Goal: Task Accomplishment & Management: Manage account settings

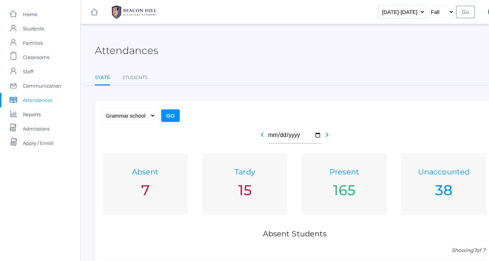
select select "[DATE]-[DATE]"
click at [470, 10] on input "Go" at bounding box center [466, 12] width 19 height 12
click at [37, 27] on span "Students" at bounding box center [33, 28] width 21 height 14
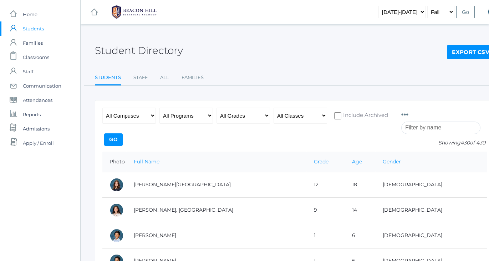
click at [423, 127] on input "search" at bounding box center [441, 127] width 79 height 12
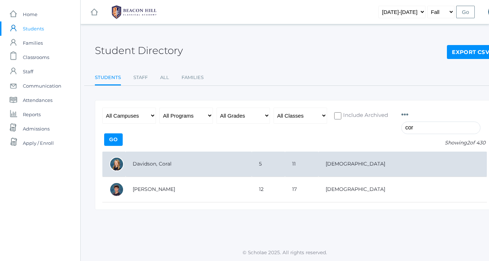
type input "cor"
click at [190, 160] on td "Davidson, Coral" at bounding box center [189, 163] width 126 height 25
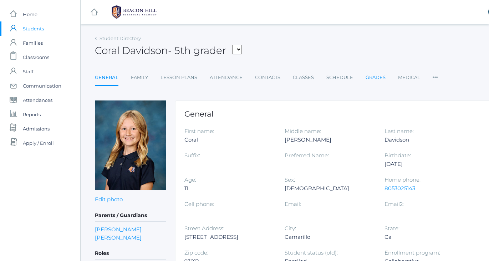
click at [379, 81] on link "Grades" at bounding box center [376, 77] width 20 height 14
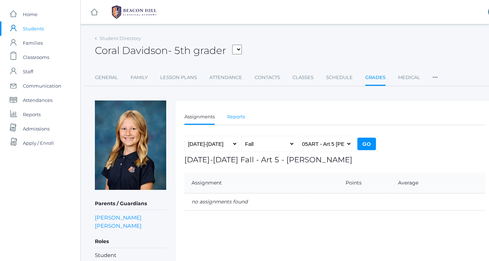
click at [237, 120] on link "Reports" at bounding box center [236, 117] width 18 height 14
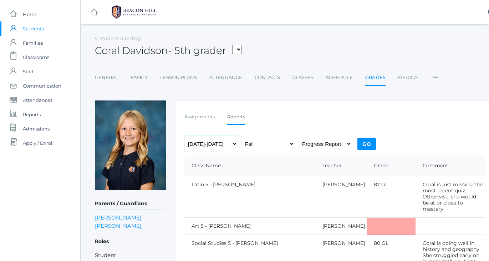
select select "[DATE]-[DATE]"
select select "report"
click at [367, 144] on input "Go" at bounding box center [367, 143] width 19 height 12
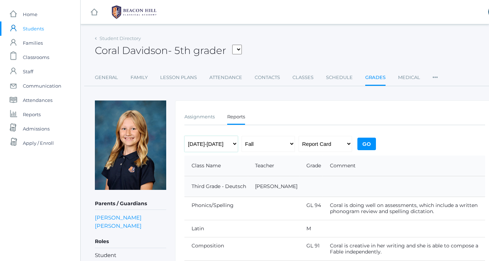
click at [208, 142] on select "[DATE]-[DATE] [DATE]-[DATE] [DATE]-[DATE] [DATE]-[DATE] [DATE]-[DATE] [DATE]-[D…" at bounding box center [212, 144] width 54 height 16
select select "[DATE]-[DATE]"
select select "2"
click at [371, 143] on input "Go" at bounding box center [367, 143] width 19 height 12
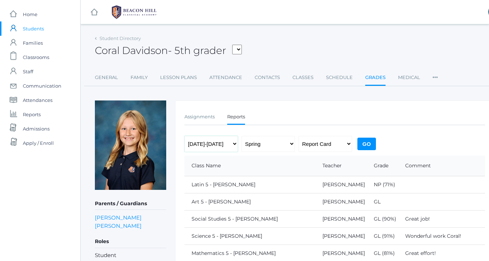
select select "[DATE]-[DATE]"
select select "2"
click at [368, 144] on input "Go" at bounding box center [367, 143] width 19 height 12
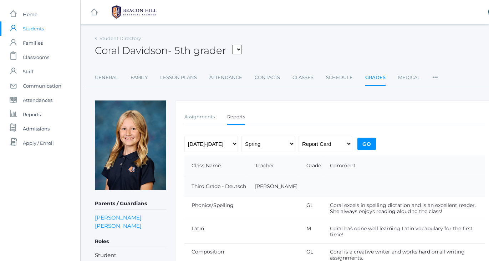
click at [298, 34] on div "Coral Davidson - 5th grader Amburgey, Wesley Avila, Phoenix Baron, Cruz Beaty, …" at bounding box center [295, 46] width 400 height 26
click at [138, 80] on link "Family" at bounding box center [139, 77] width 17 height 14
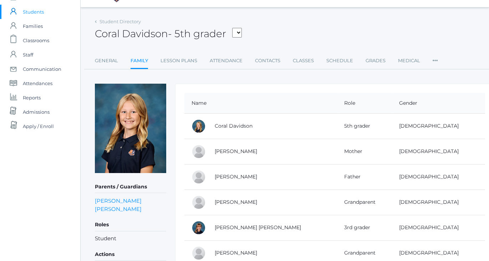
scroll to position [17, 0]
click at [225, 227] on link "Dove Davidson" at bounding box center [258, 226] width 86 height 6
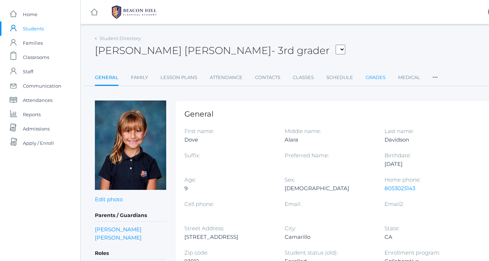
click at [380, 77] on link "Grades" at bounding box center [376, 77] width 20 height 14
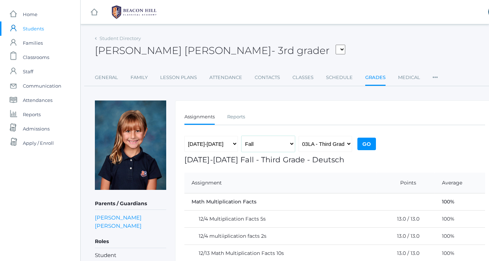
click at [273, 144] on select "Fall Spring" at bounding box center [269, 144] width 54 height 16
click at [238, 115] on link "Reports" at bounding box center [236, 117] width 18 height 14
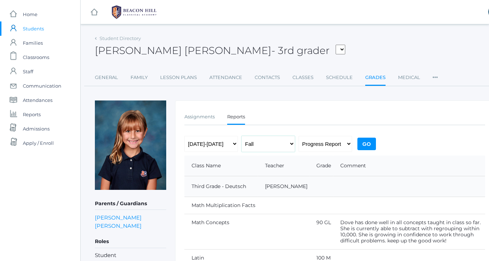
select select "2"
select select "report"
click at [370, 146] on input "Go" at bounding box center [367, 143] width 19 height 12
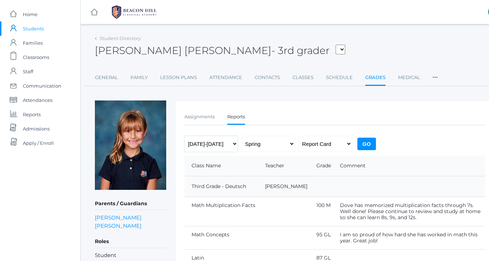
select select "[DATE]-[DATE]"
click at [258, 147] on select "Fall Spring" at bounding box center [269, 144] width 54 height 16
click at [363, 141] on input "Go" at bounding box center [367, 143] width 19 height 12
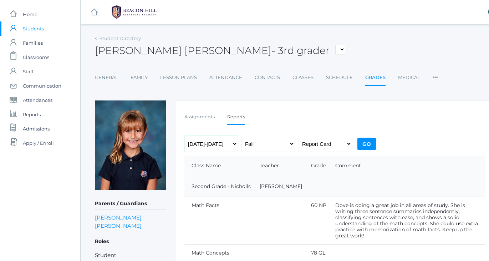
click at [214, 146] on select "[DATE]-[DATE] [DATE]-[DATE] [DATE]-[DATE] [DATE]-[DATE] [DATE]-[DATE] [DATE]-[D…" at bounding box center [212, 144] width 54 height 16
select select "[DATE]-[DATE]"
click at [363, 145] on input "Go" at bounding box center [367, 143] width 19 height 12
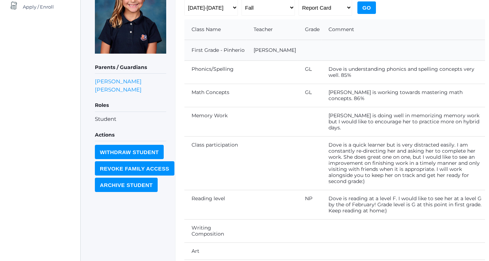
scroll to position [137, 0]
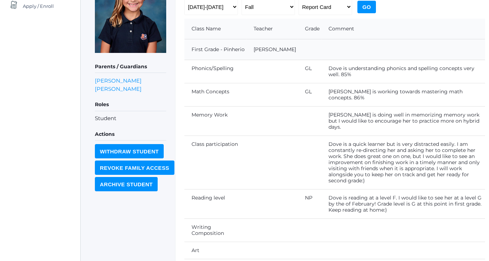
click at [36, 85] on div "icons/ui/navigation/home Created with Sketch. Home icons/user/plain Created wit…" at bounding box center [40, 88] width 80 height 450
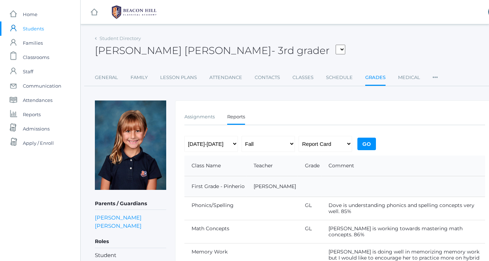
scroll to position [0, 0]
click at [35, 16] on span "Home" at bounding box center [30, 14] width 15 height 14
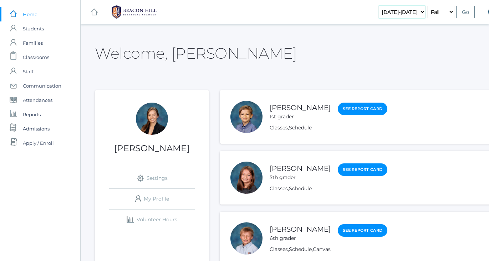
select select "[DATE]-[DATE]"
click at [463, 15] on input "Go" at bounding box center [466, 12] width 19 height 12
click at [30, 27] on span "Students" at bounding box center [33, 28] width 21 height 14
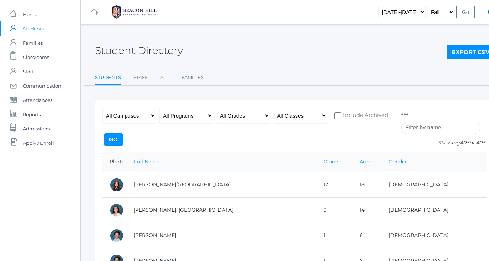
click at [444, 128] on input "search" at bounding box center [441, 127] width 79 height 12
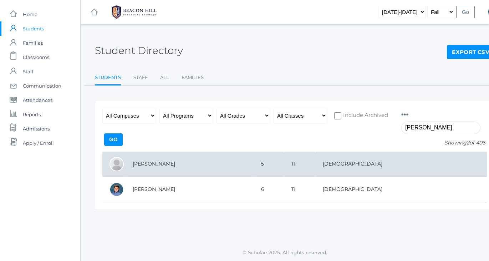
type input "Wyatt"
click at [157, 165] on td "[PERSON_NAME]" at bounding box center [190, 163] width 129 height 25
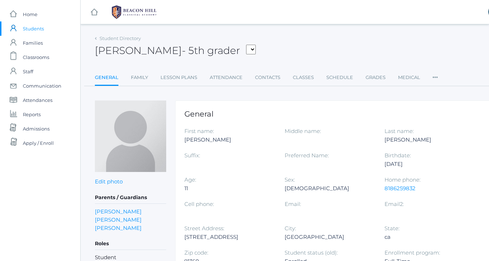
click at [157, 165] on img at bounding box center [130, 135] width 71 height 71
click at [124, 227] on link "[PERSON_NAME]" at bounding box center [118, 227] width 47 height 8
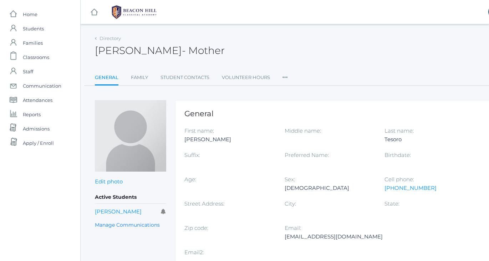
click at [335, 62] on div "Directory Nicole Tesoro - Mother Nicole Tesoro Mother General Family Student Co…" at bounding box center [295, 59] width 400 height 52
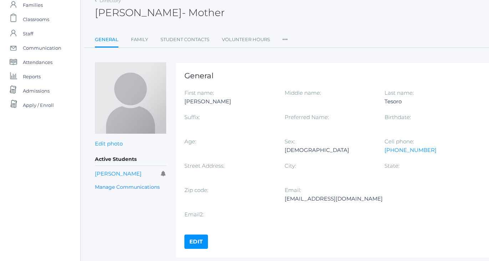
scroll to position [36, 0]
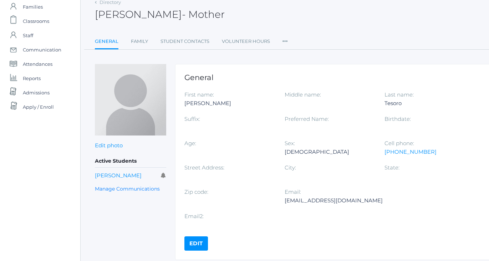
click at [285, 42] on icon at bounding box center [285, 39] width 5 height 10
click at [296, 80] on link "Permissions" at bounding box center [311, 84] width 43 height 14
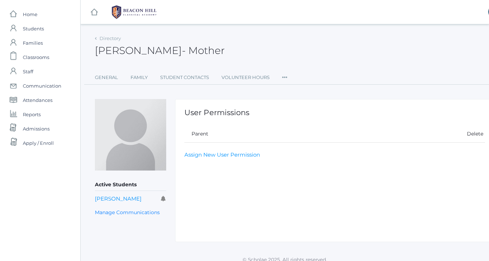
click at [287, 77] on icon at bounding box center [284, 75] width 5 height 10
click at [298, 104] on link "User Access" at bounding box center [310, 106] width 43 height 14
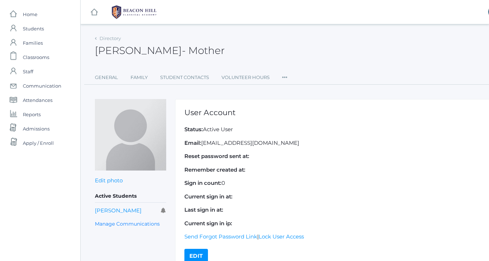
click at [285, 79] on icon at bounding box center [284, 75] width 5 height 10
click at [292, 90] on link "Roles" at bounding box center [310, 92] width 43 height 14
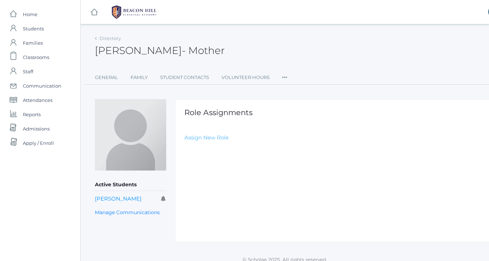
click at [208, 136] on link "Assign New Role" at bounding box center [207, 137] width 44 height 7
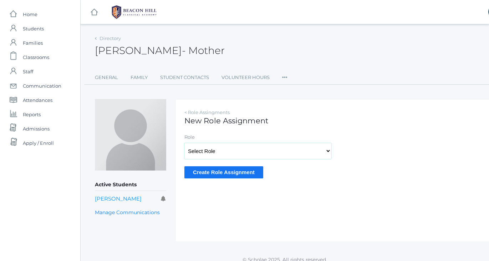
select select "2"
click at [224, 171] on input "Create Role Assignment" at bounding box center [224, 172] width 79 height 12
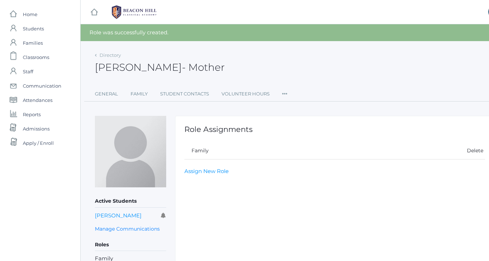
click at [248, 57] on div "[PERSON_NAME] - Mother [PERSON_NAME] Mother" at bounding box center [295, 63] width 400 height 26
click at [285, 96] on icon at bounding box center [284, 92] width 5 height 10
click at [301, 135] on link "Permissions" at bounding box center [310, 138] width 43 height 14
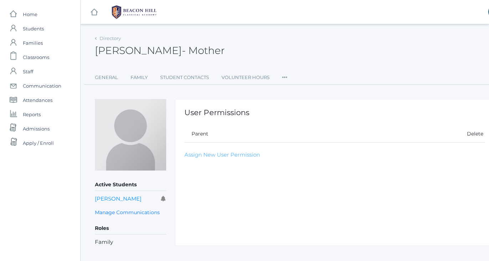
click at [213, 153] on link "Assign New User Permission" at bounding box center [223, 154] width 76 height 7
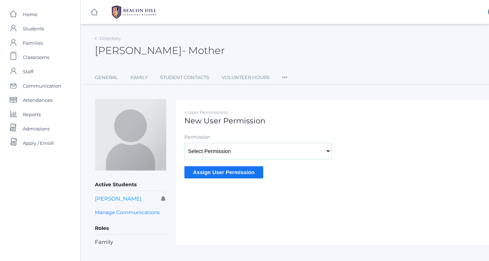
select select "9"
click at [211, 169] on input "Assign User Permission" at bounding box center [224, 172] width 79 height 12
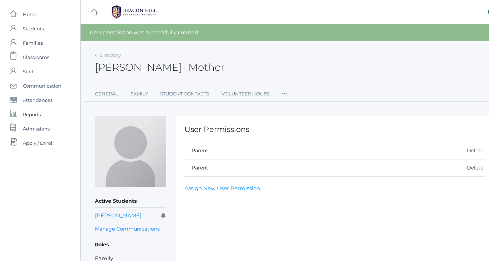
click at [137, 227] on link "Manage Communications" at bounding box center [127, 229] width 65 height 8
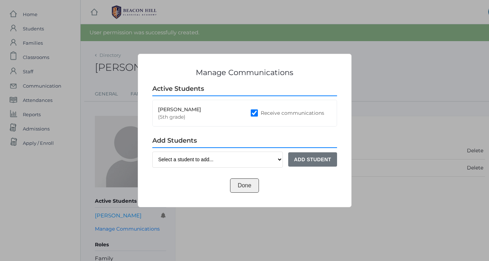
click at [240, 185] on button "Done" at bounding box center [244, 185] width 29 height 14
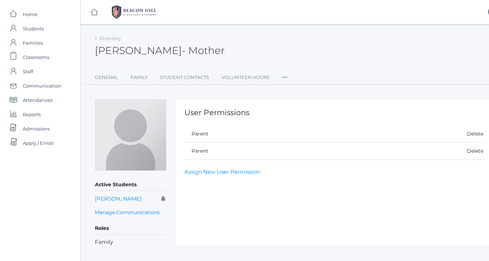
click at [274, 37] on div "[PERSON_NAME] - Mother [PERSON_NAME] Mother" at bounding box center [295, 46] width 400 height 26
click at [30, 16] on span "Home" at bounding box center [30, 14] width 15 height 14
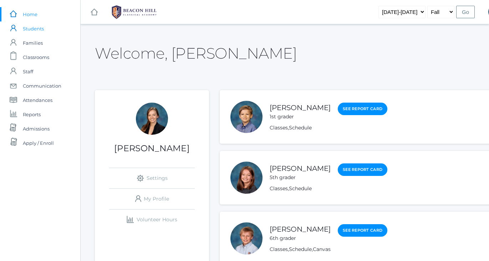
click at [30, 27] on span "Students" at bounding box center [33, 28] width 21 height 14
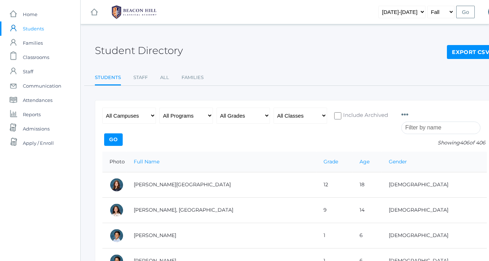
click at [415, 128] on input "search" at bounding box center [441, 127] width 79 height 12
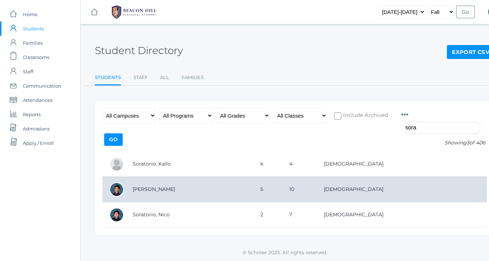
type input "sora"
click at [151, 192] on td "[PERSON_NAME]" at bounding box center [190, 188] width 128 height 25
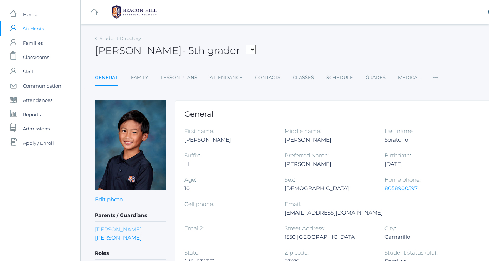
click at [119, 230] on link "[PERSON_NAME]" at bounding box center [118, 229] width 47 height 8
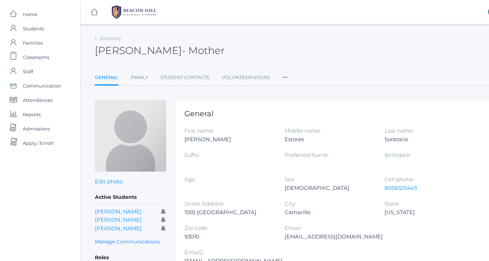
click at [346, 60] on div "Directory [PERSON_NAME] - Mother [PERSON_NAME] Mother General Family Student Co…" at bounding box center [295, 59] width 400 height 52
click at [24, 31] on span "Students" at bounding box center [33, 28] width 21 height 14
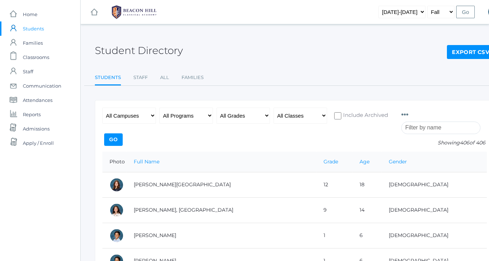
click at [419, 129] on input "search" at bounding box center [441, 127] width 79 height 12
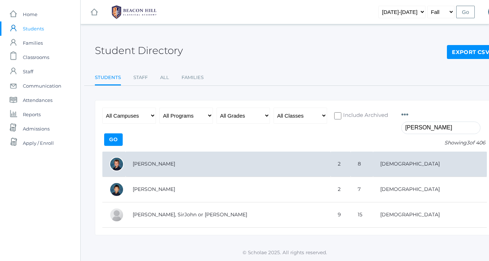
type input "[PERSON_NAME]"
click at [163, 161] on td "[PERSON_NAME]" at bounding box center [228, 163] width 205 height 25
